Goal: Information Seeking & Learning: Learn about a topic

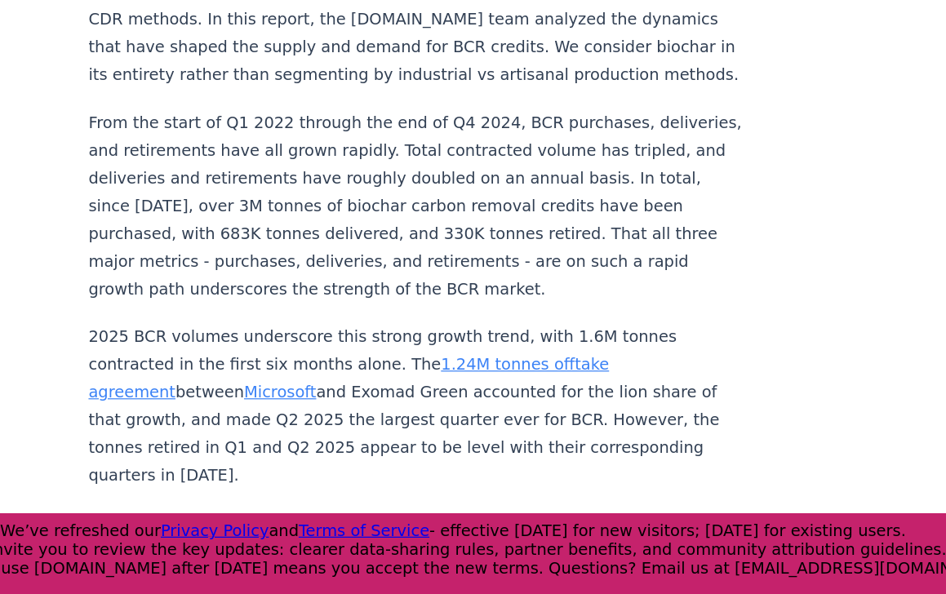
scroll to position [1277, 0]
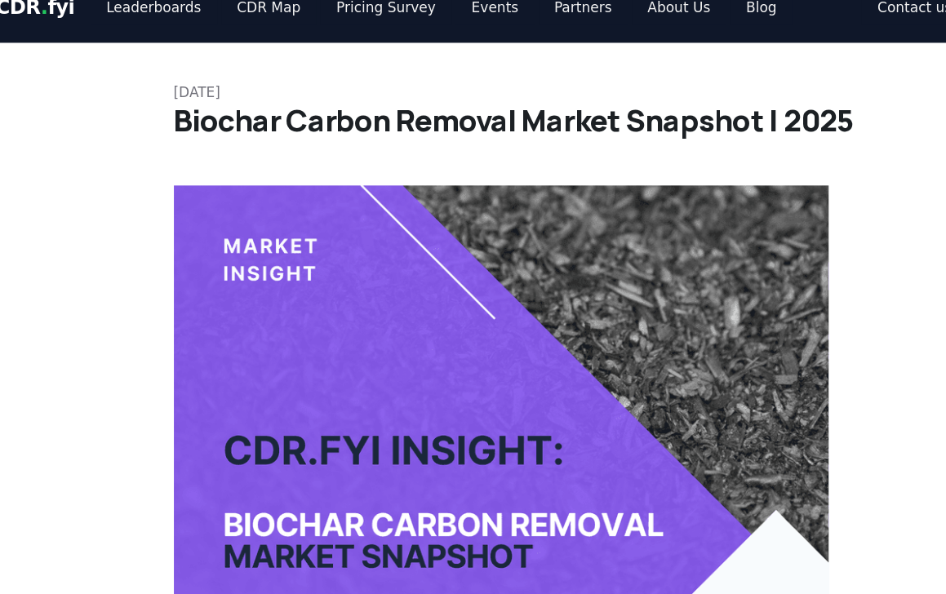
scroll to position [0, 0]
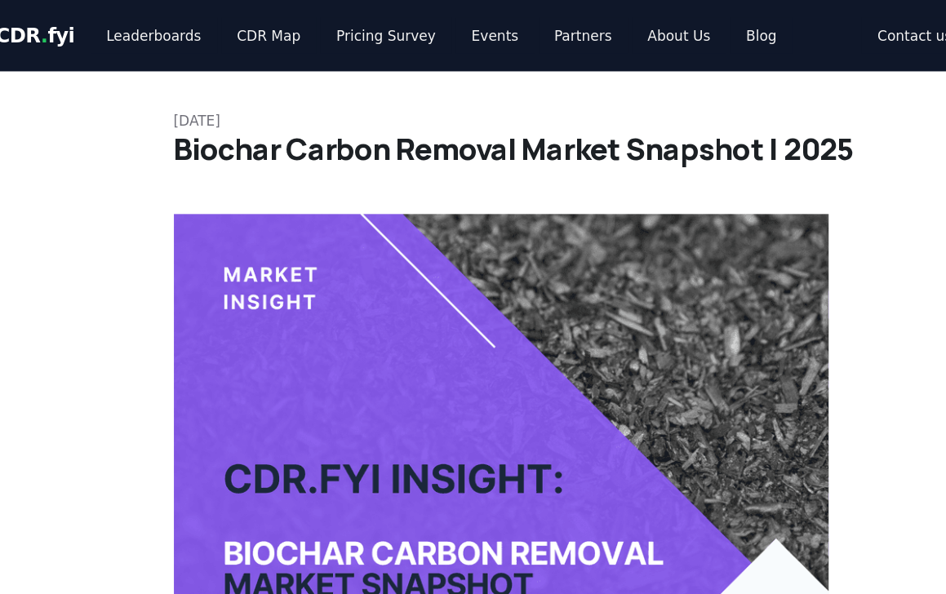
click at [60, 28] on span "CDR . fyi" at bounding box center [45, 30] width 65 height 20
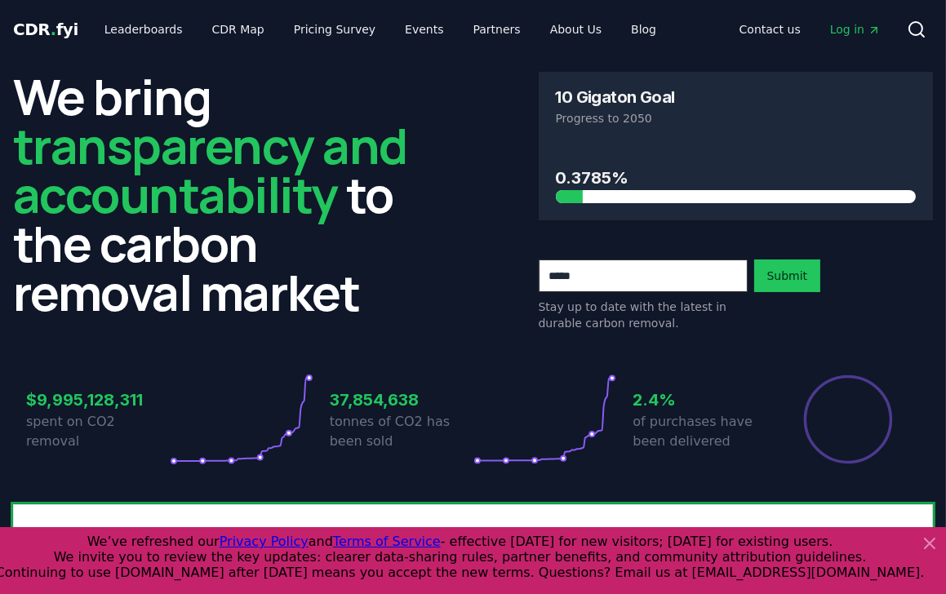
drag, startPoint x: 414, startPoint y: 318, endPoint x: 377, endPoint y: 99, distance: 221.9
click at [377, 99] on h2 "We bring transparency and accountability to the carbon removal market" at bounding box center [210, 194] width 395 height 245
click at [228, 29] on link "CDR Map" at bounding box center [238, 29] width 78 height 29
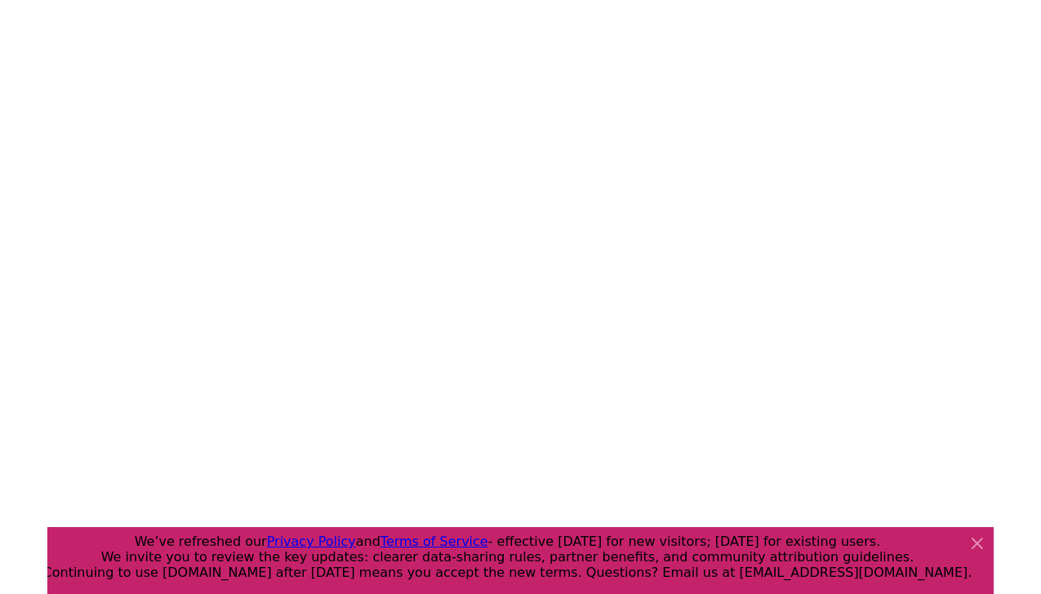
scroll to position [303, 0]
click at [945, 541] on icon at bounding box center [1025, 544] width 20 height 20
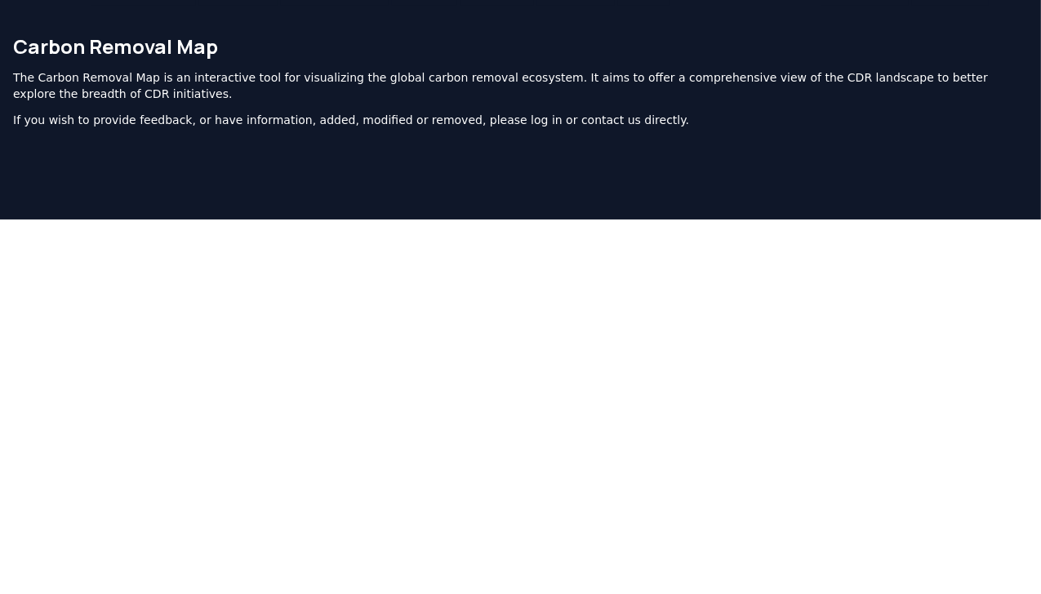
scroll to position [0, 0]
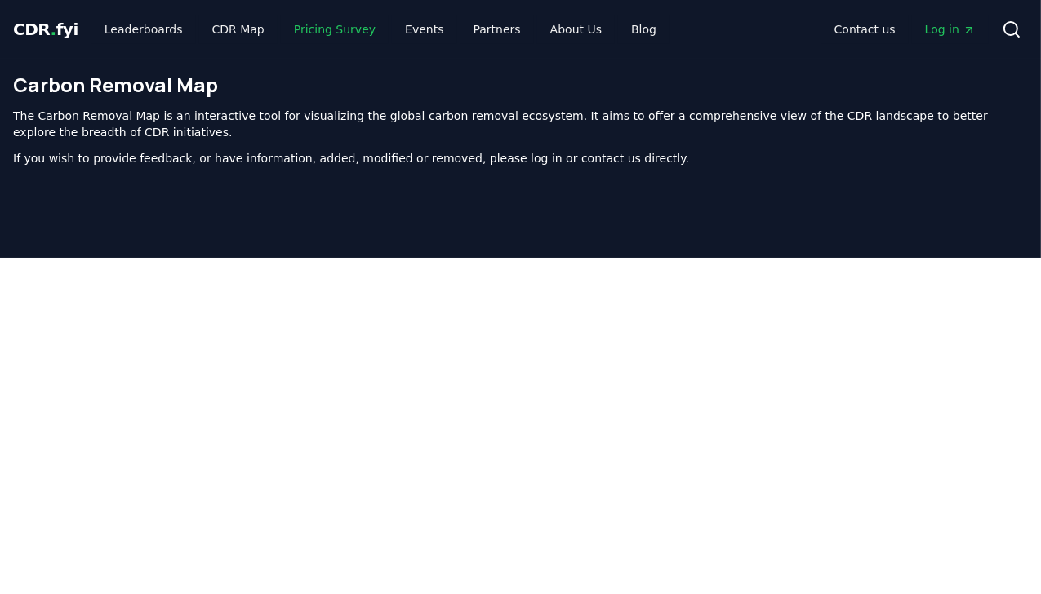
click at [322, 29] on link "Pricing Survey" at bounding box center [335, 29] width 108 height 29
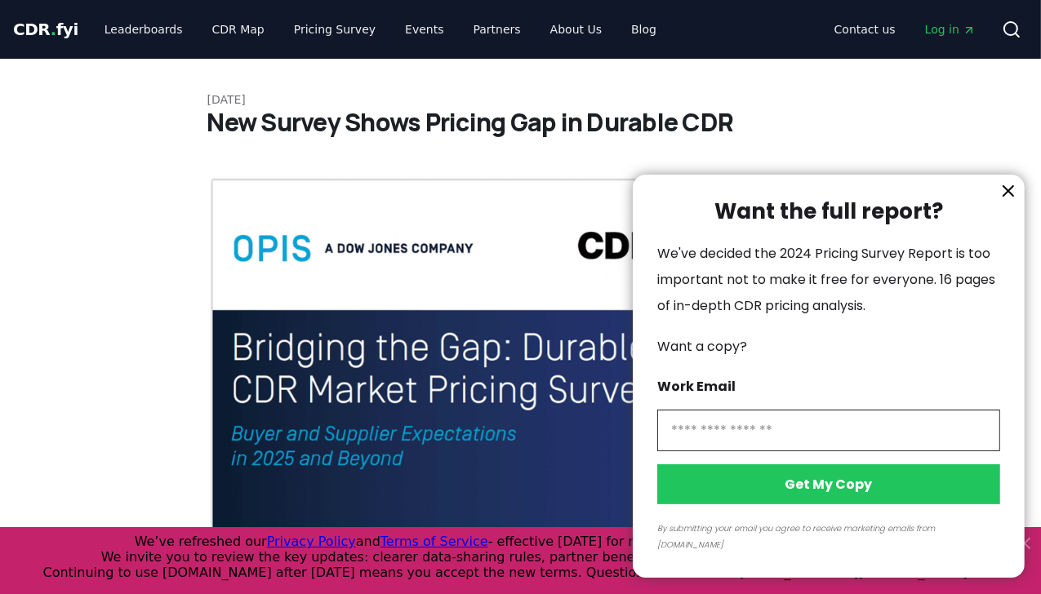
click at [945, 196] on icon "information" at bounding box center [1008, 191] width 10 height 10
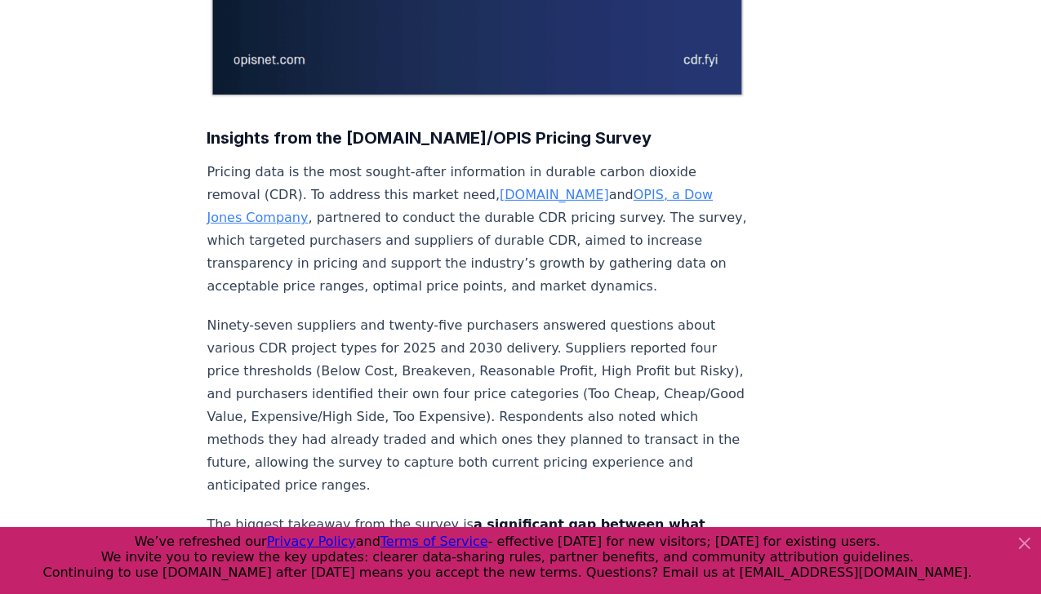
scroll to position [481, 0]
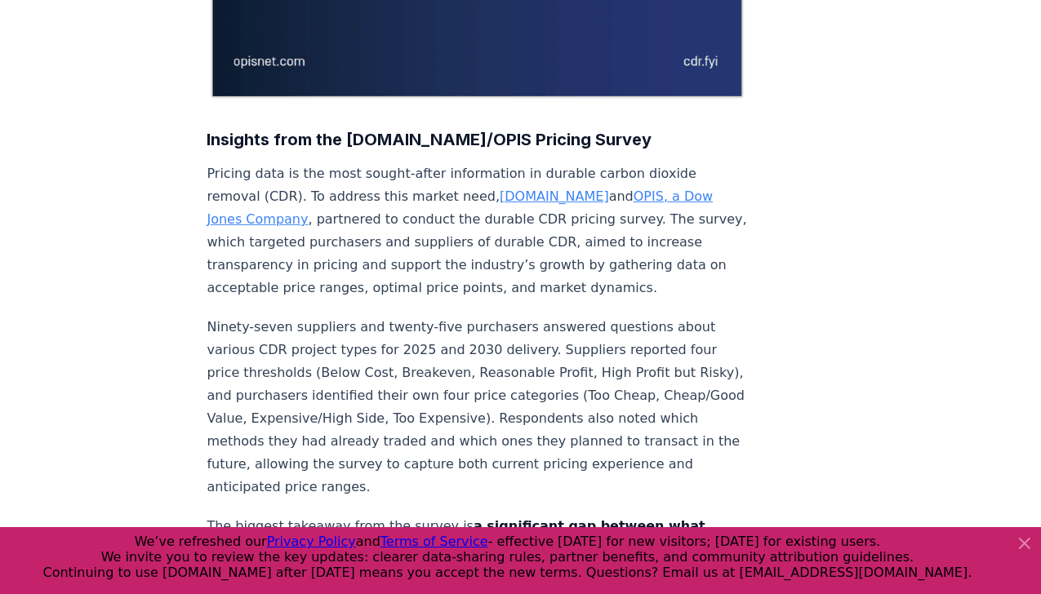
click at [600, 189] on link "OPIS, a Dow Jones Company" at bounding box center [460, 208] width 506 height 38
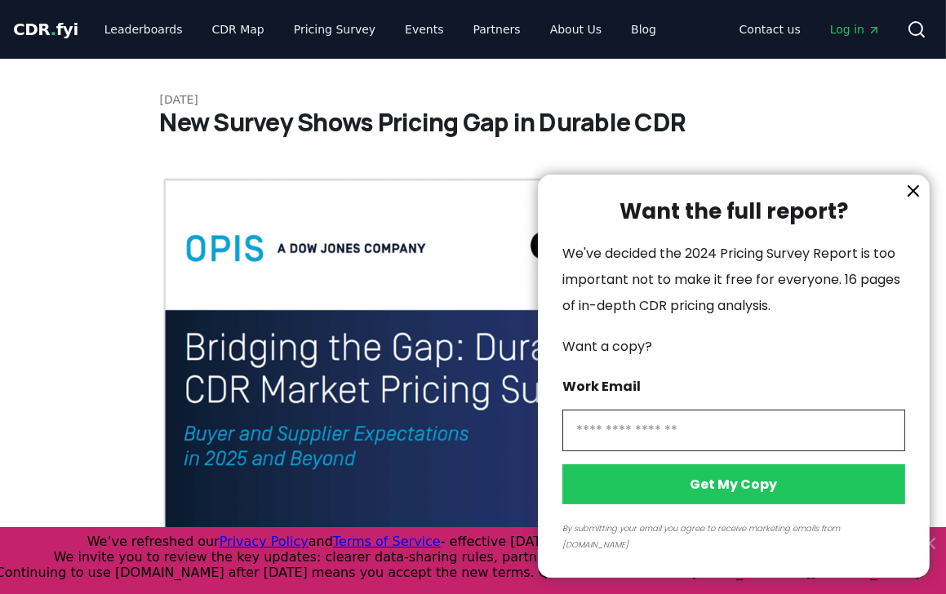
click at [914, 196] on icon "information" at bounding box center [914, 191] width 10 height 10
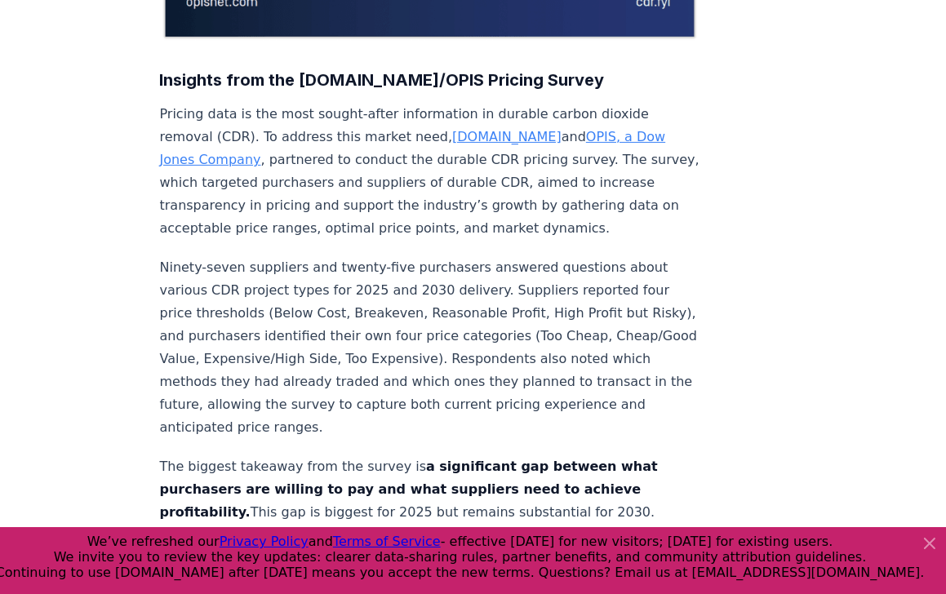
scroll to position [572, 0]
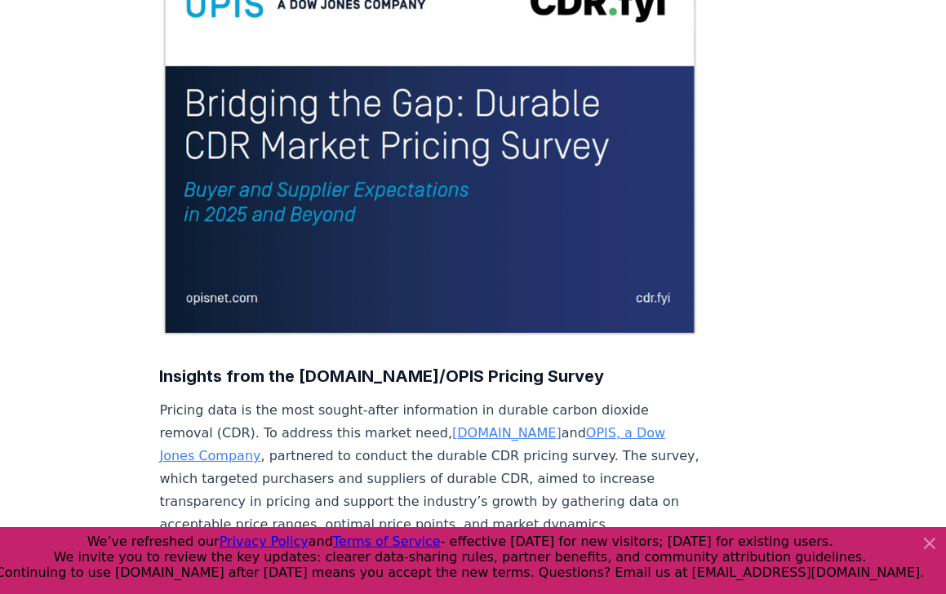
scroll to position [245, 0]
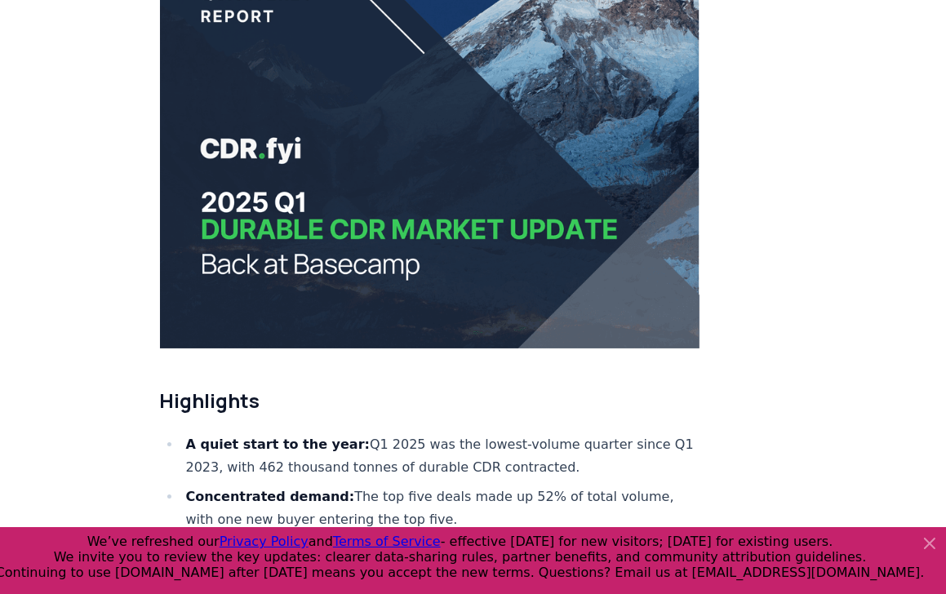
scroll to position [260, 0]
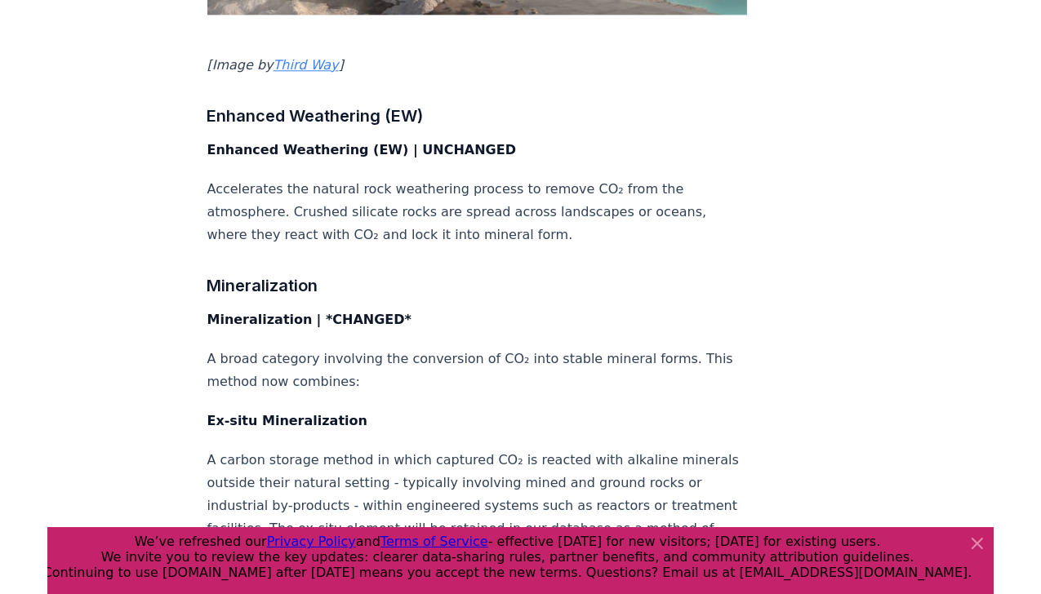
scroll to position [5118, 0]
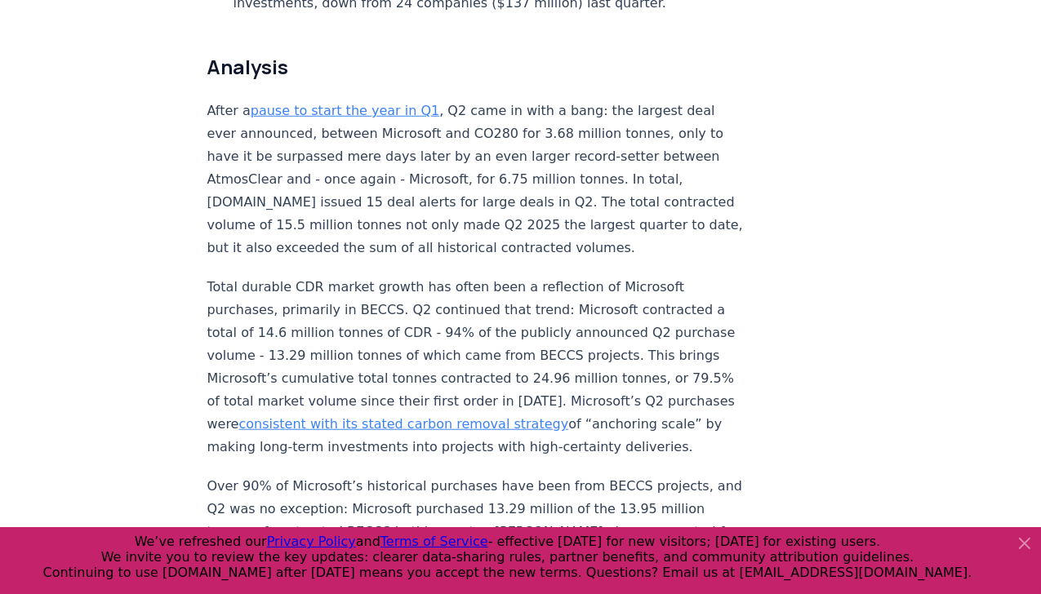
scroll to position [1123, 0]
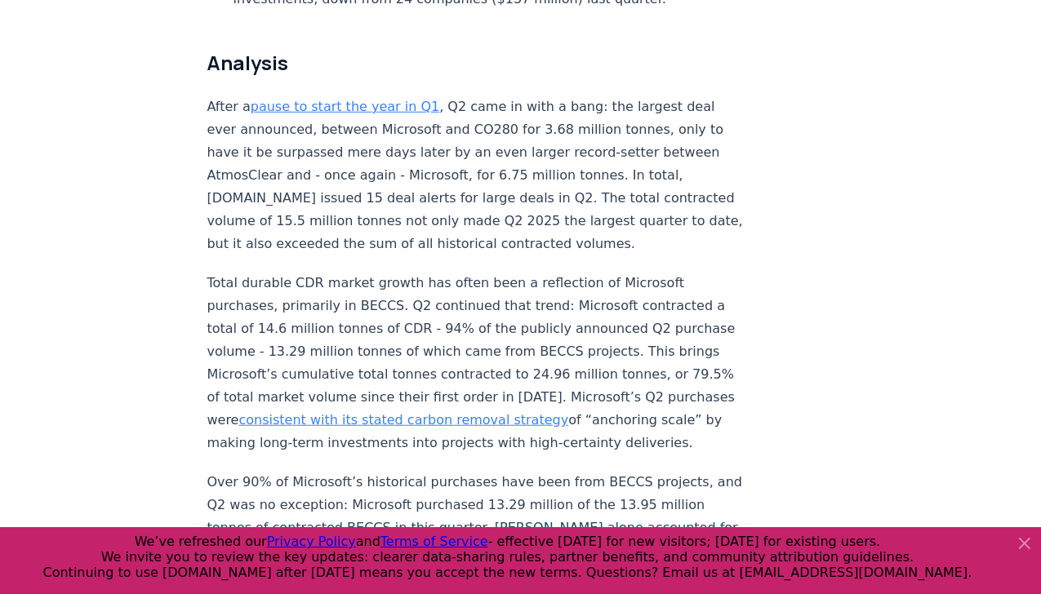
click at [1023, 540] on icon at bounding box center [1025, 544] width 20 height 20
